Goal: Transaction & Acquisition: Purchase product/service

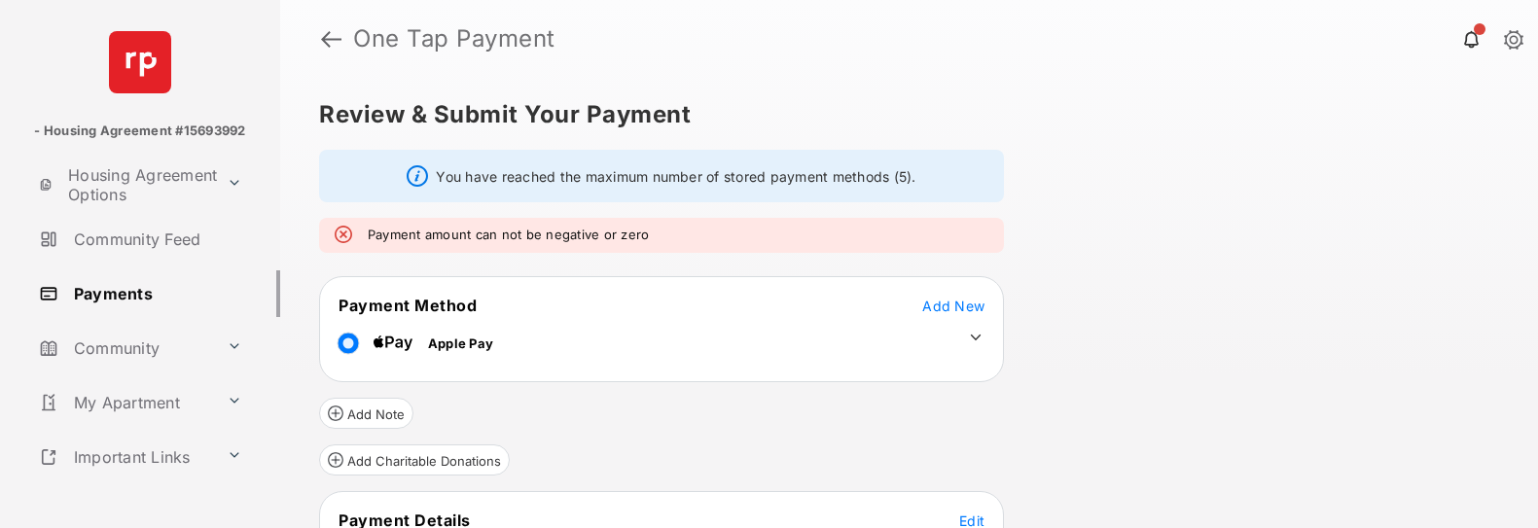
scroll to position [211, 0]
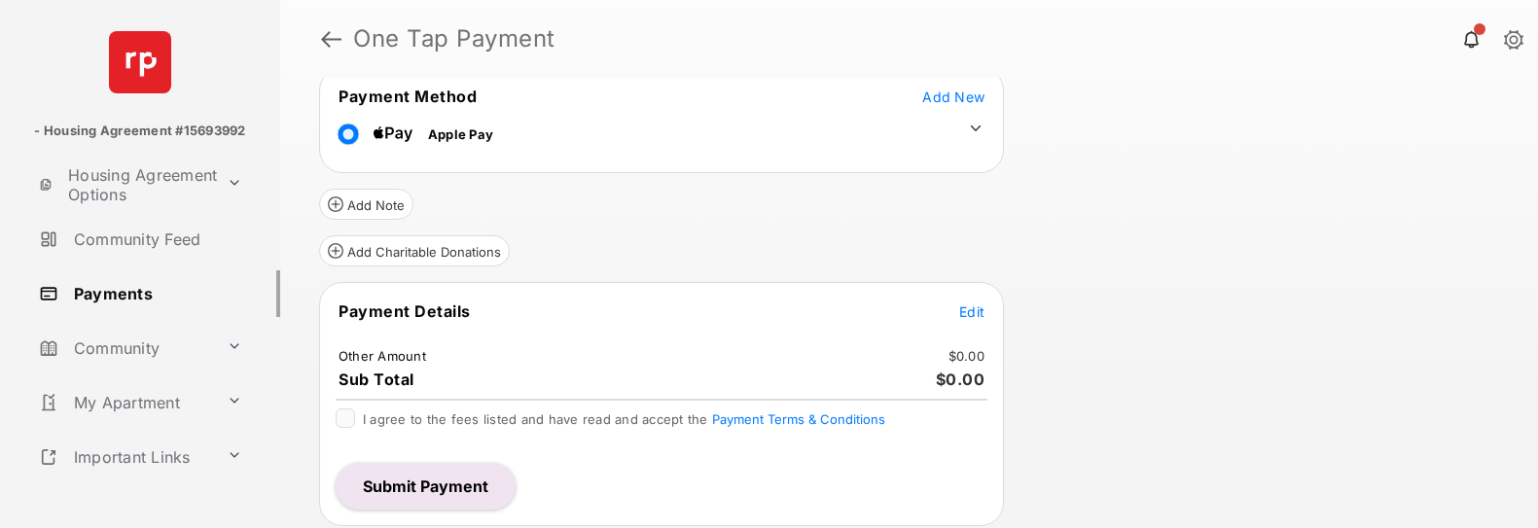
click at [973, 317] on span "Edit" at bounding box center [971, 311] width 25 height 17
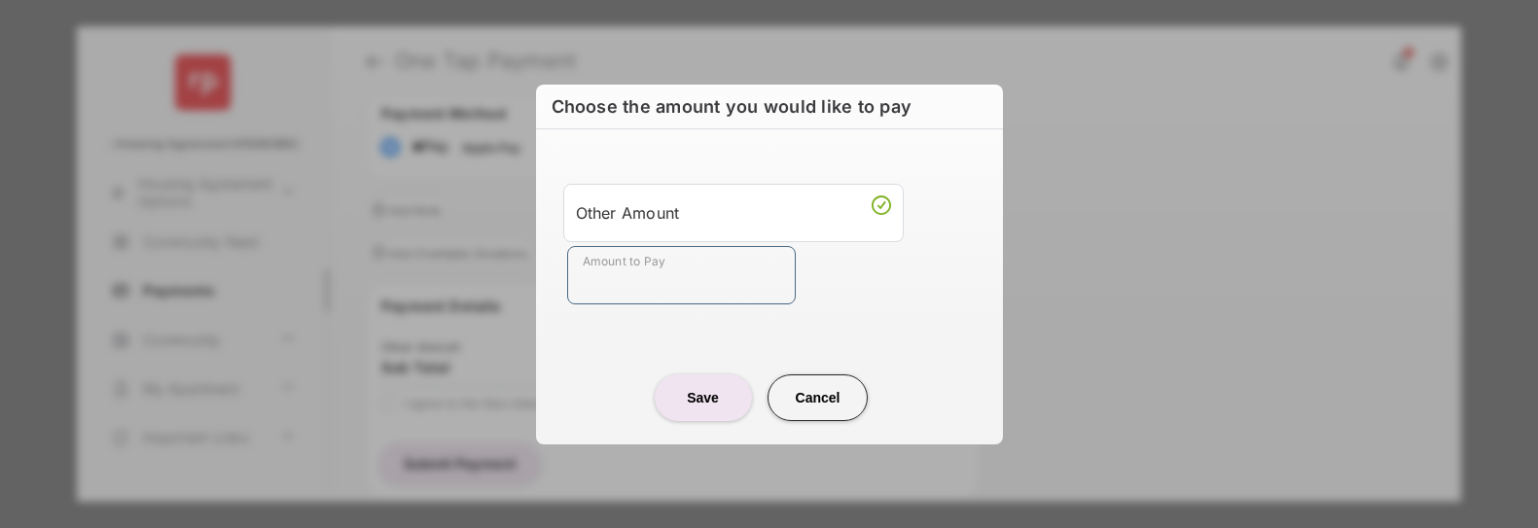
click at [660, 281] on input "Amount to Pay" at bounding box center [681, 275] width 229 height 58
type input "****"
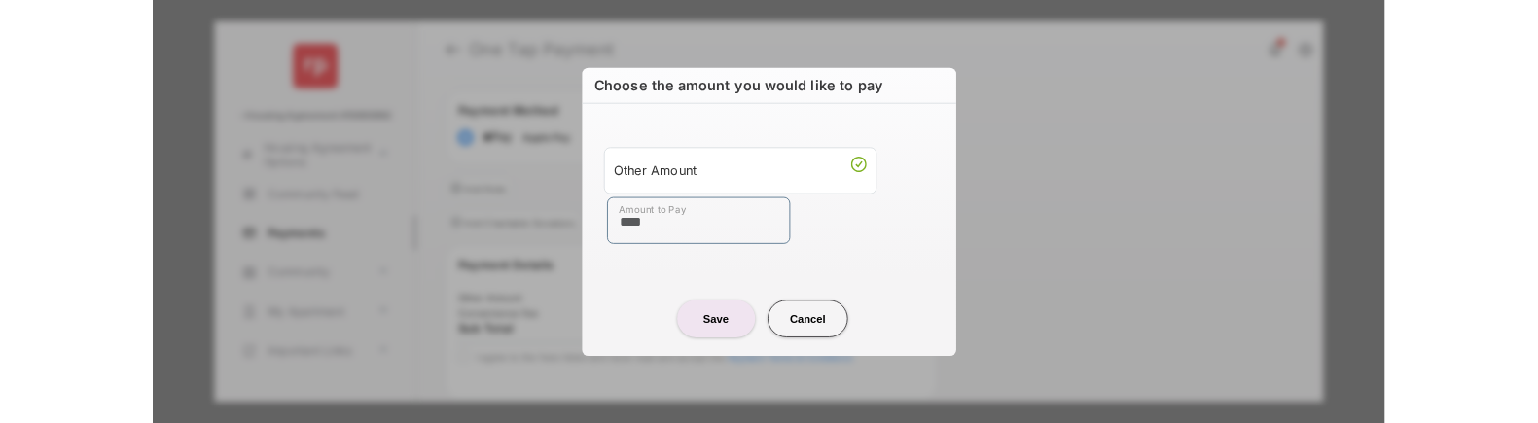
scroll to position [125, 0]
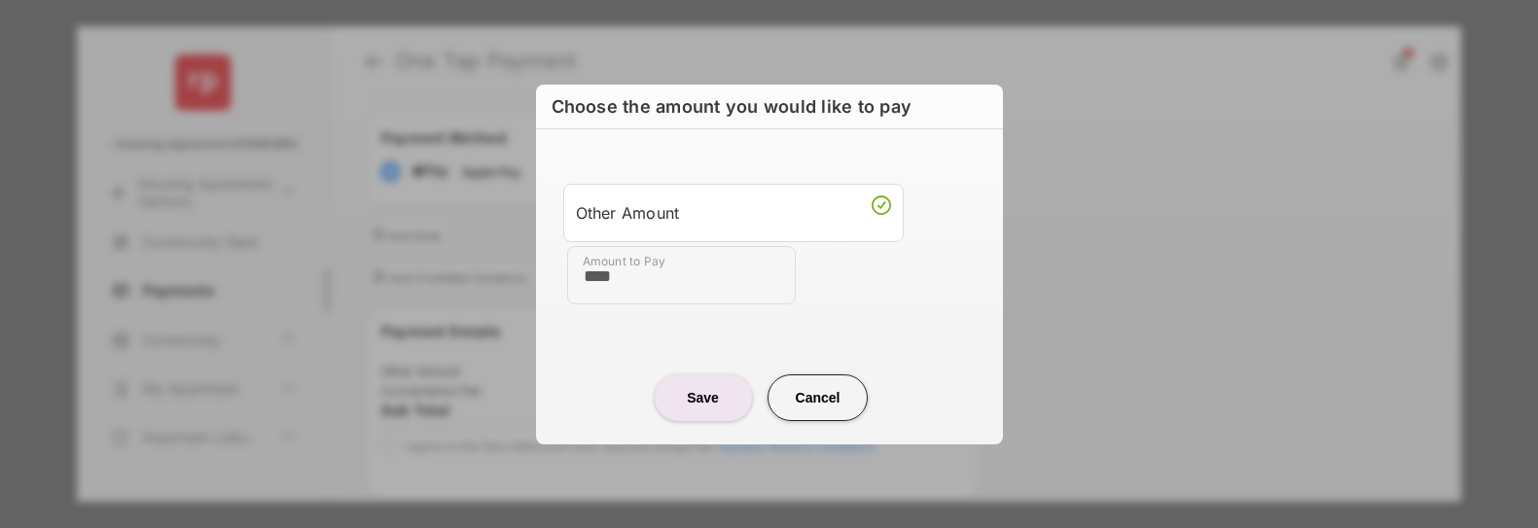
click at [709, 389] on button "Save" at bounding box center [703, 397] width 97 height 47
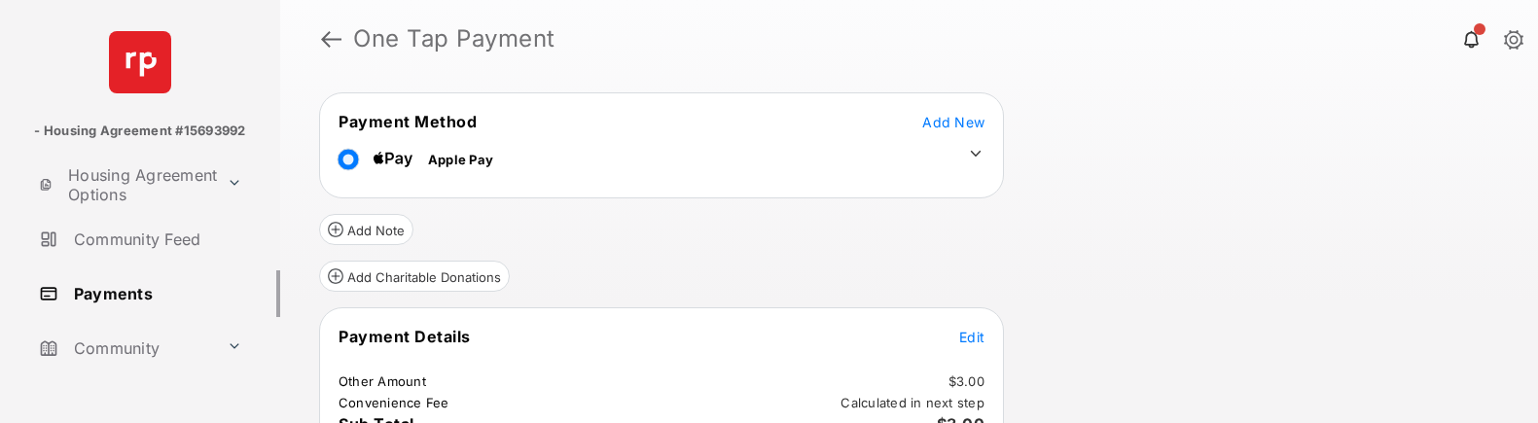
click at [329, 33] on link at bounding box center [331, 39] width 20 height 47
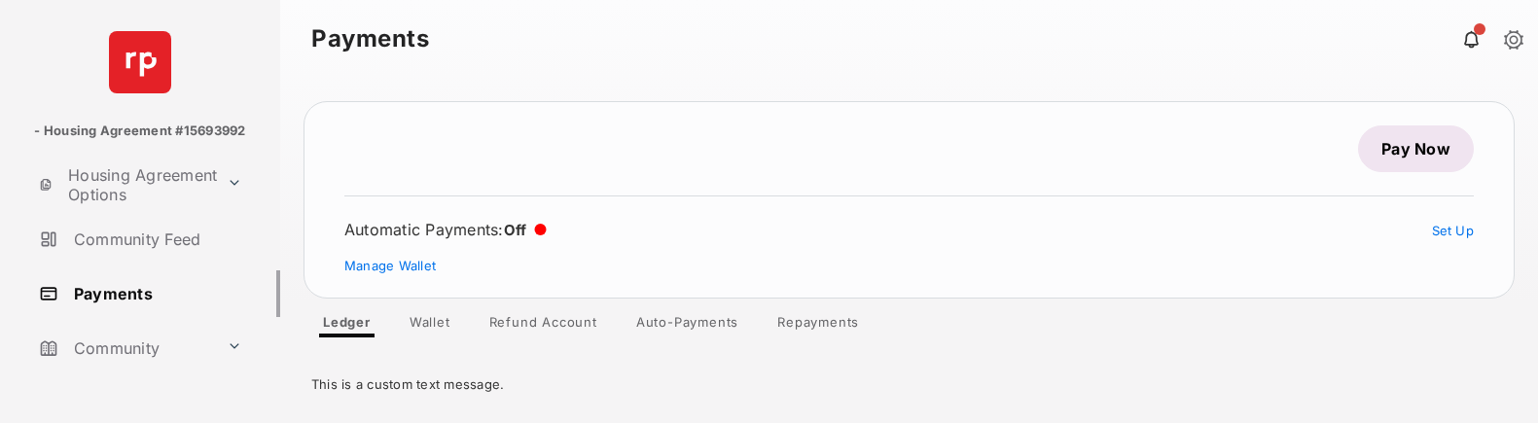
click at [1403, 159] on link "Pay Now" at bounding box center [1416, 148] width 116 height 47
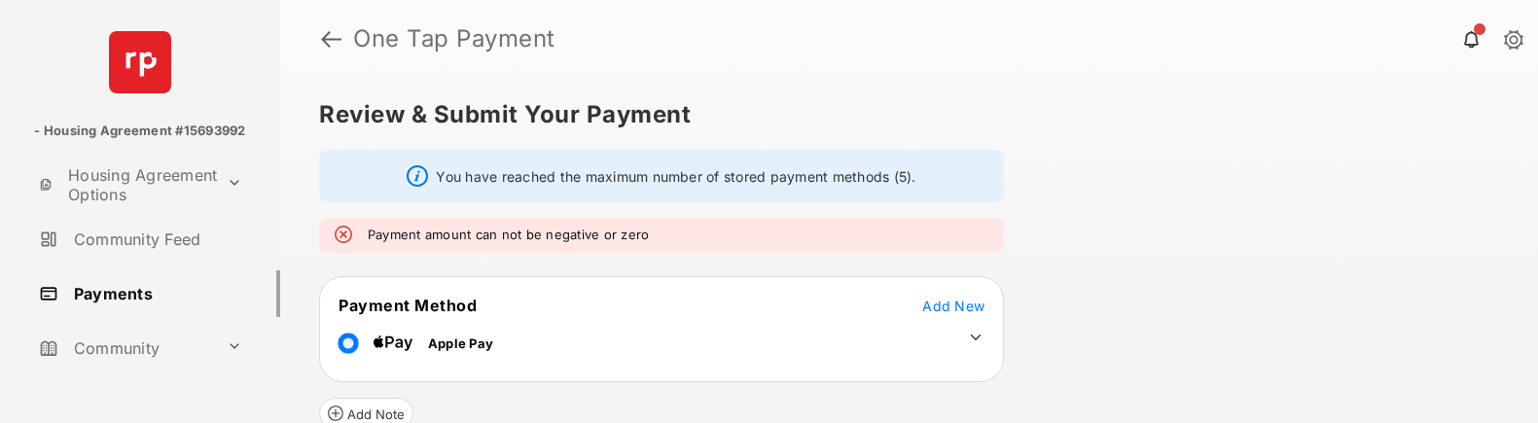
scroll to position [316, 0]
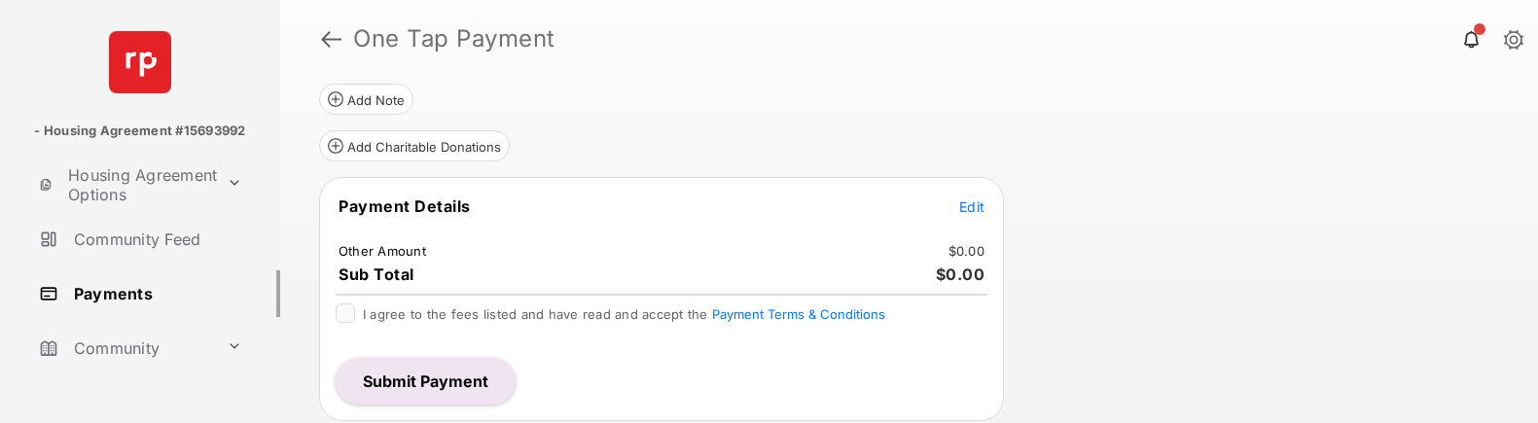
click at [976, 209] on span "Edit" at bounding box center [971, 206] width 25 height 17
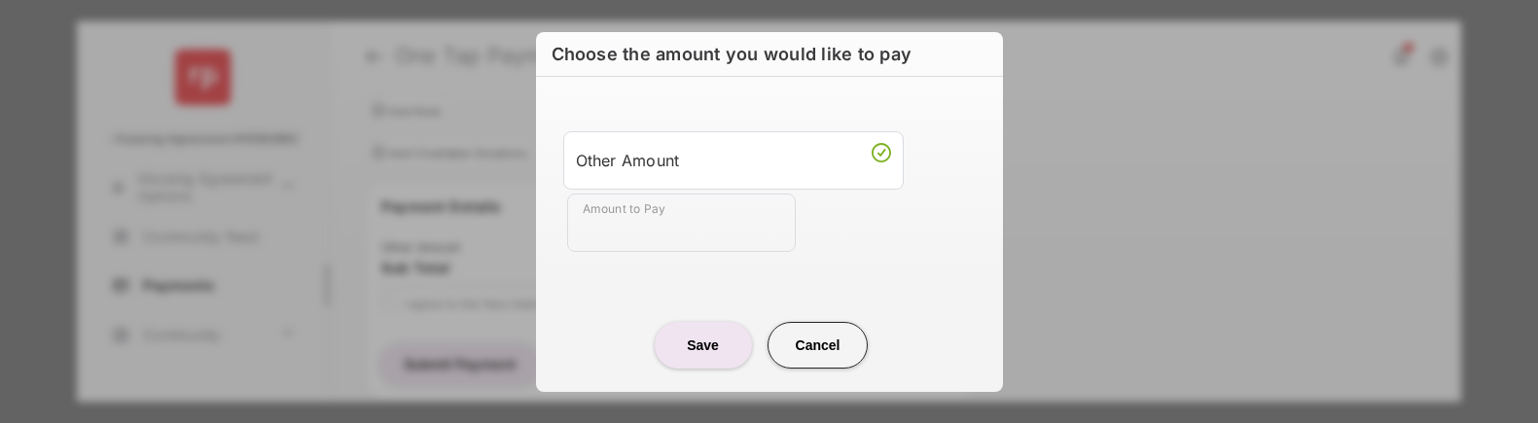
click at [678, 230] on input "Amount to Pay" at bounding box center [681, 223] width 229 height 58
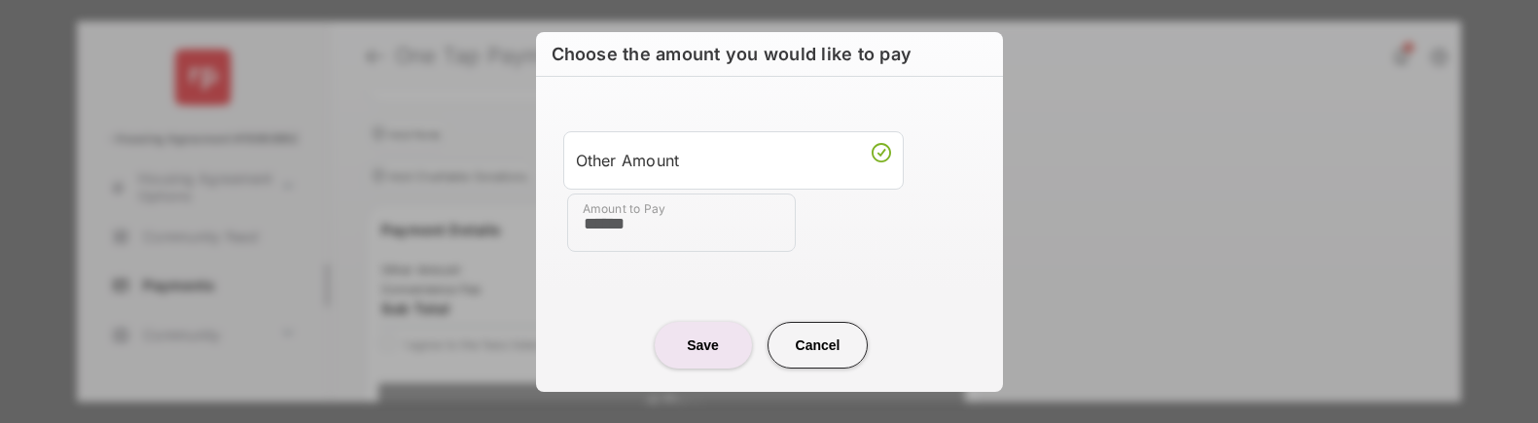
type input "******"
click at [718, 341] on button "Save" at bounding box center [703, 345] width 97 height 47
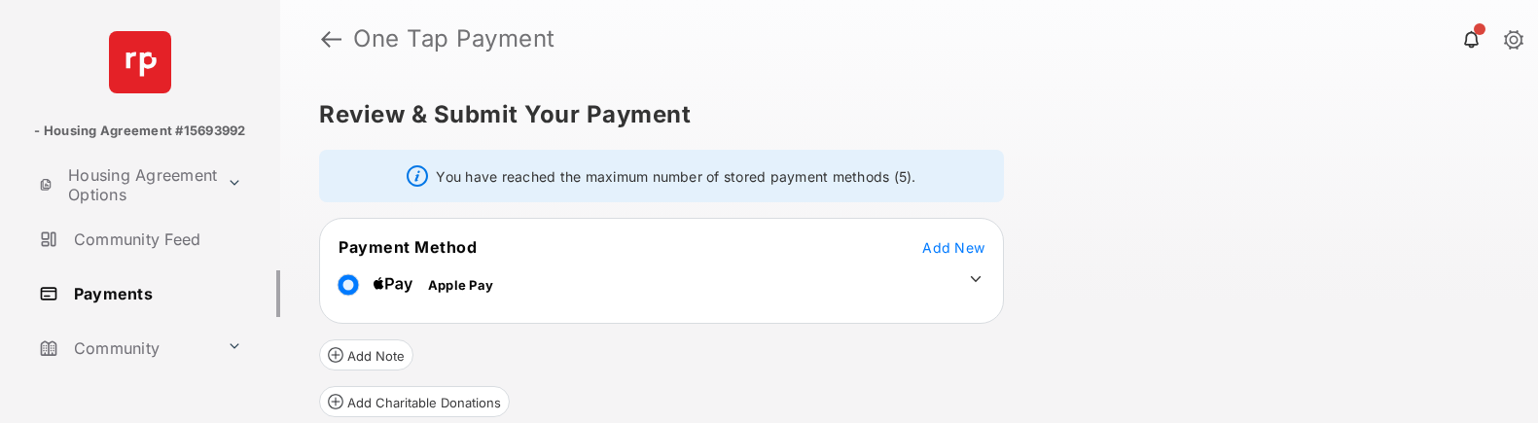
scroll to position [286, 0]
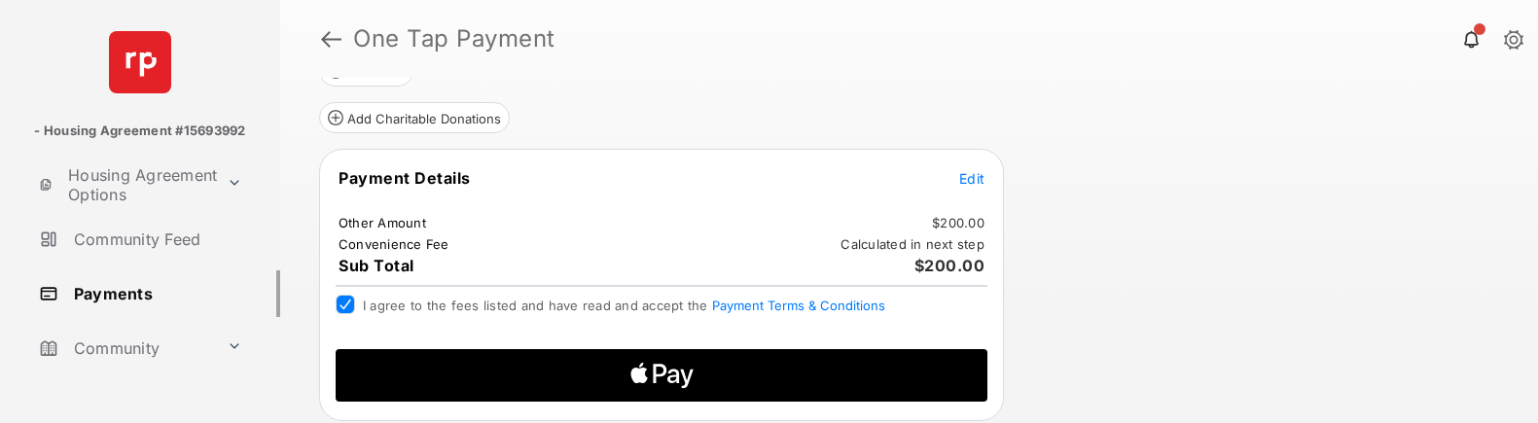
click at [734, 367] on icon "Apple Logo" at bounding box center [662, 375] width 310 height 53
